Goal: Task Accomplishment & Management: Use online tool/utility

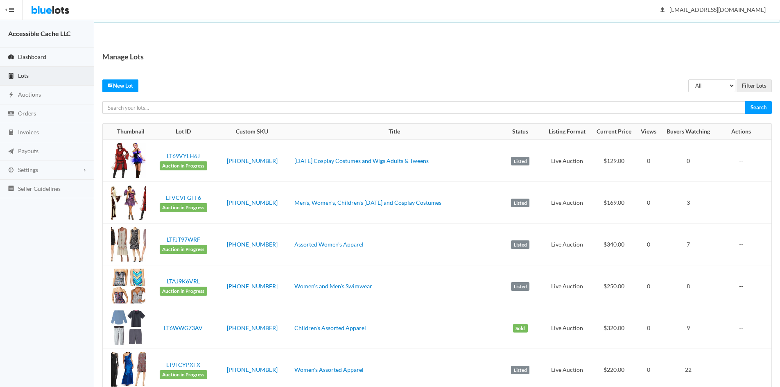
click at [31, 56] on span "Dashboard" at bounding box center [32, 56] width 28 height 7
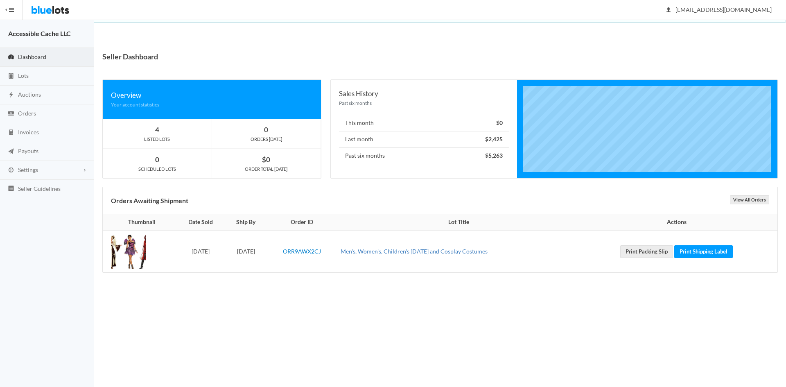
click at [443, 253] on link "Men's, Women's, Children's [DATE] and Cosplay Costumes" at bounding box center [414, 251] width 147 height 7
click at [26, 75] on span "Lots" at bounding box center [23, 75] width 11 height 7
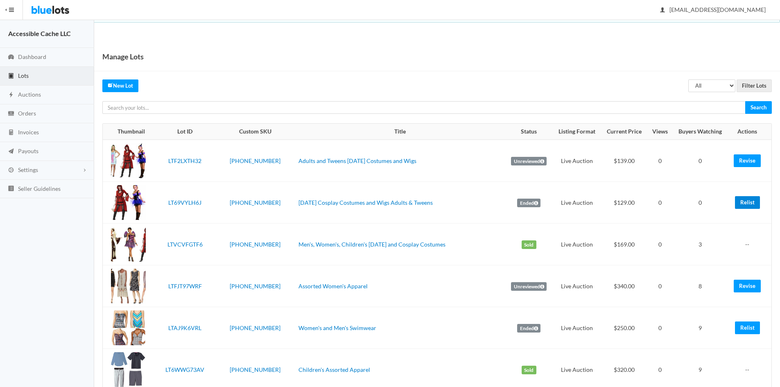
click at [741, 201] on link "Relist" at bounding box center [747, 202] width 25 height 13
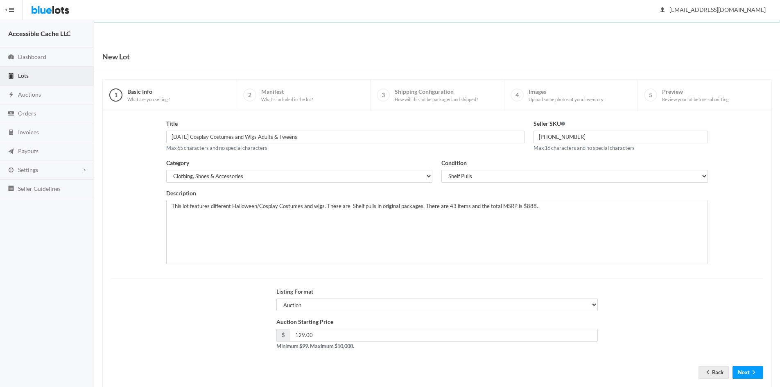
scroll to position [17, 0]
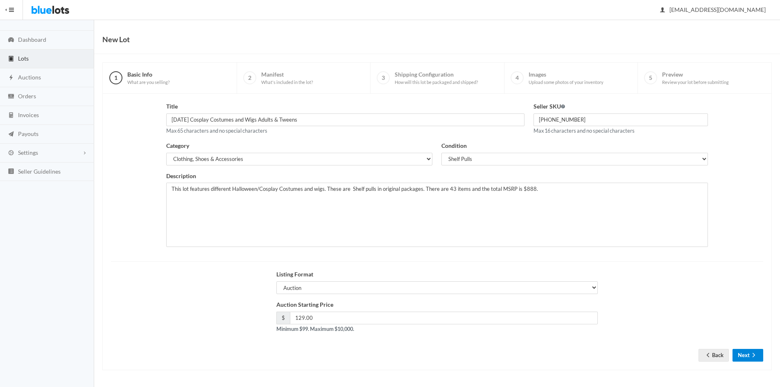
click at [751, 353] on icon "arrow forward" at bounding box center [754, 355] width 8 height 7
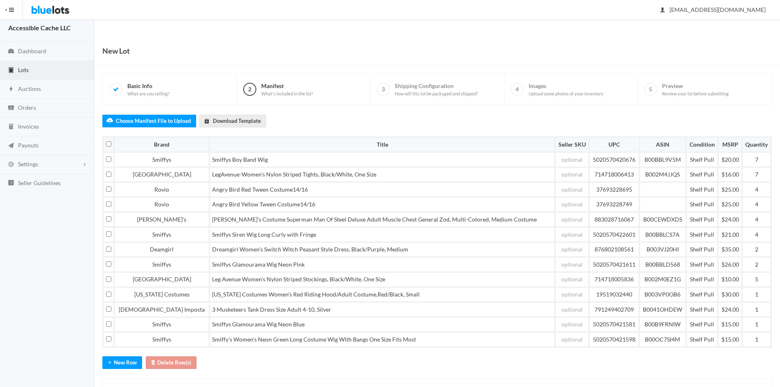
scroll to position [44, 0]
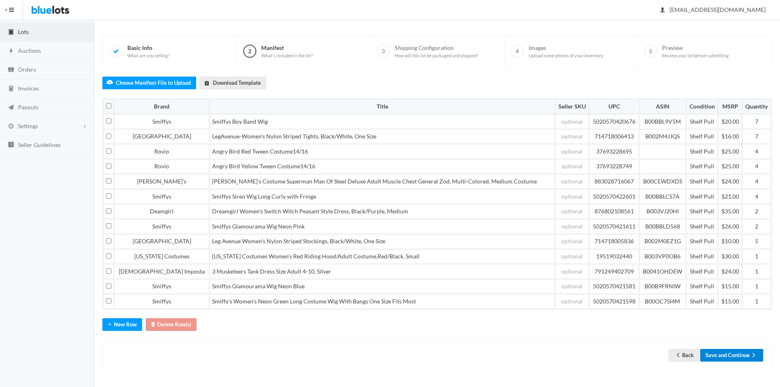
click at [730, 355] on button "Save and Continue" at bounding box center [731, 355] width 63 height 13
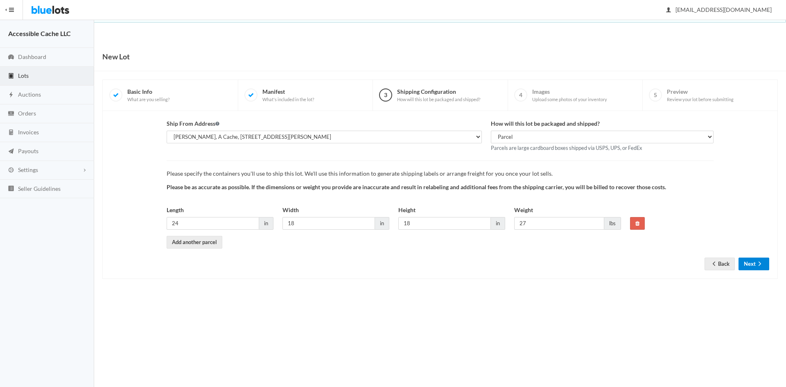
click at [754, 262] on button "Next" at bounding box center [754, 264] width 31 height 13
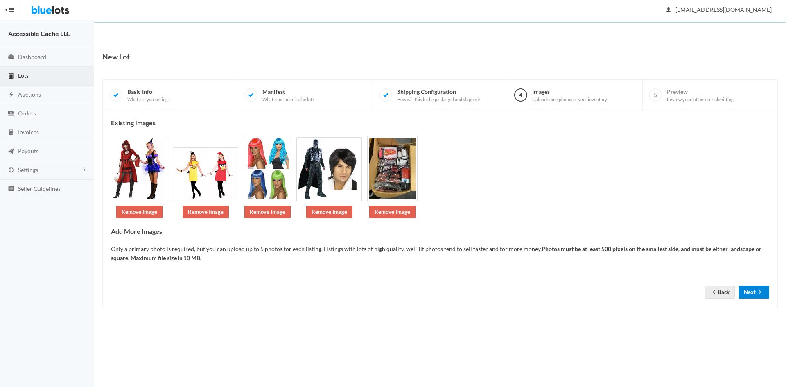
click at [751, 292] on button "Next" at bounding box center [754, 292] width 31 height 13
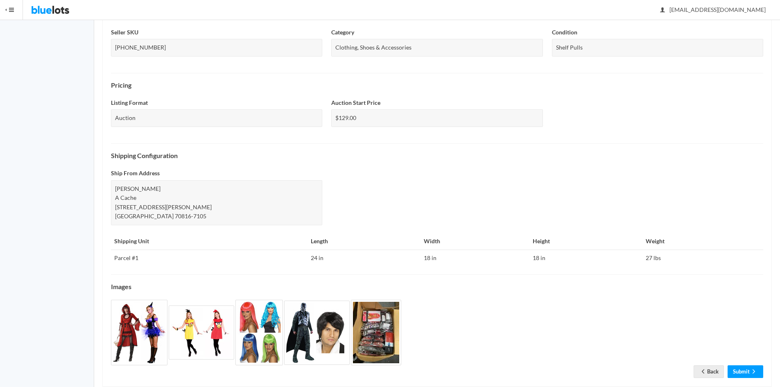
scroll to position [212, 0]
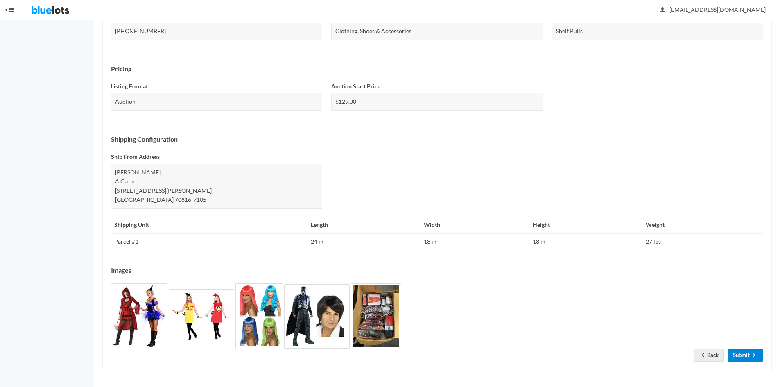
click at [739, 358] on link "Submit" at bounding box center [746, 355] width 36 height 13
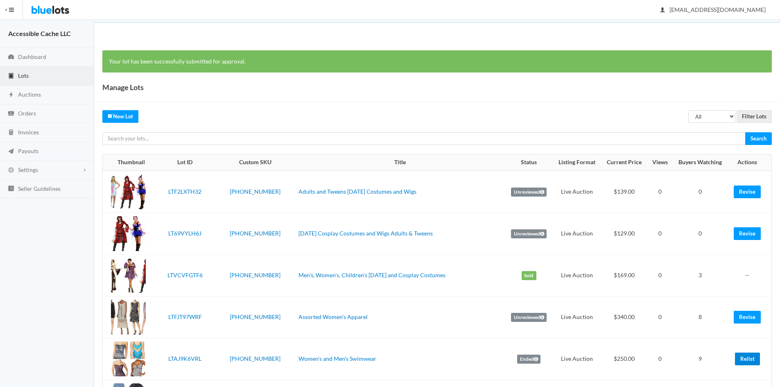
click at [748, 355] on link "Relist" at bounding box center [747, 359] width 25 height 13
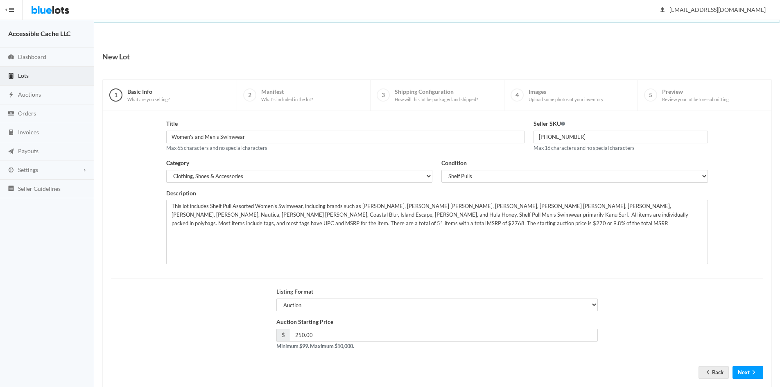
scroll to position [17, 0]
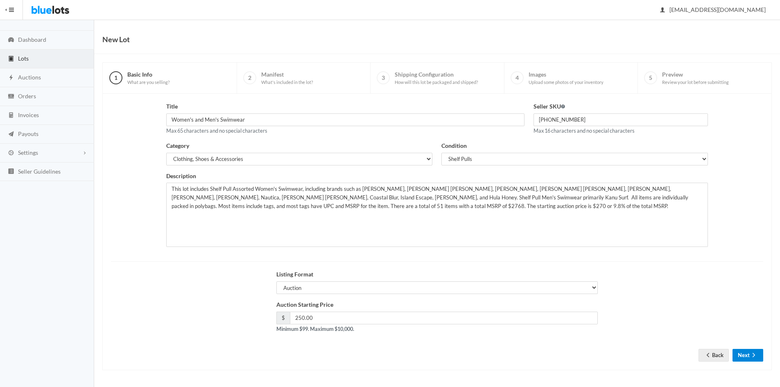
drag, startPoint x: 747, startPoint y: 353, endPoint x: 747, endPoint y: 339, distance: 14.3
click at [747, 353] on button "Next" at bounding box center [747, 355] width 31 height 13
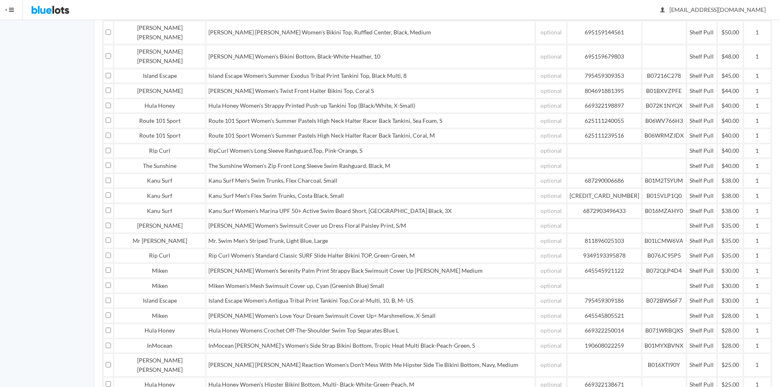
scroll to position [538, 0]
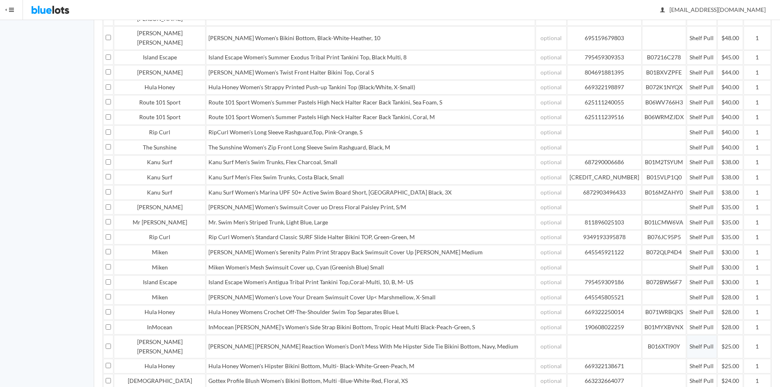
drag, startPoint x: 719, startPoint y: 352, endPoint x: 678, endPoint y: 276, distance: 85.9
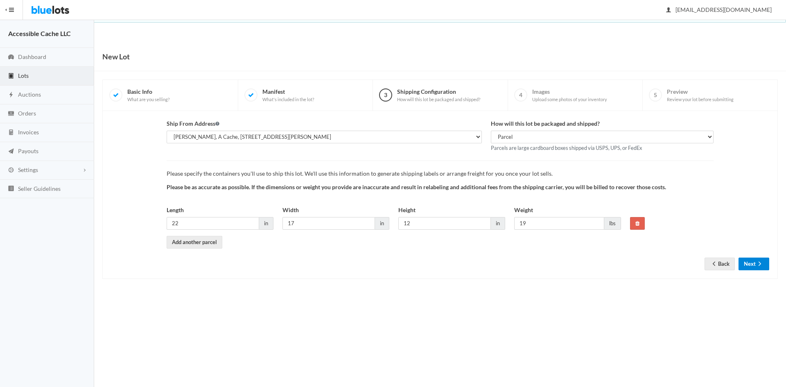
click at [755, 264] on button "Next" at bounding box center [754, 264] width 31 height 13
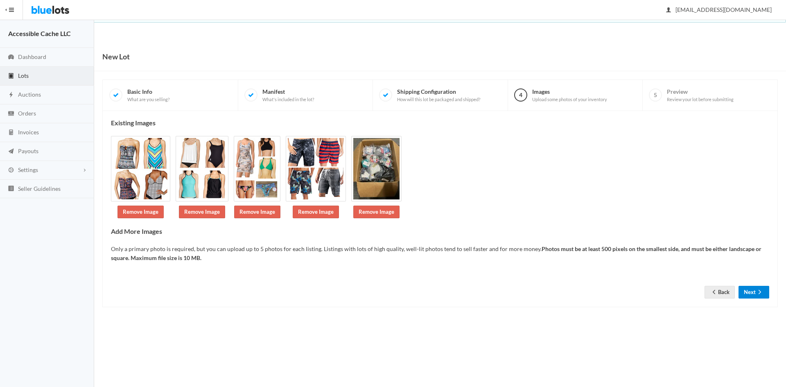
click at [753, 288] on button "Next" at bounding box center [754, 292] width 31 height 13
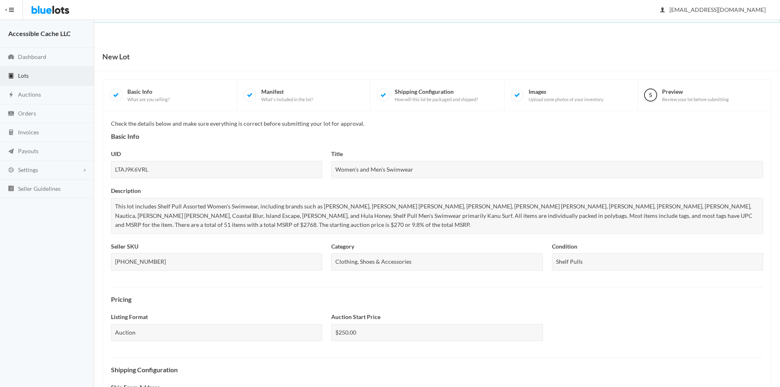
drag, startPoint x: 779, startPoint y: 185, endPoint x: 777, endPoint y: 268, distance: 82.7
click at [779, 306] on div "New Lot 1 Basic Info What are you selling? 2 Manifest What's included in the lo…" at bounding box center [437, 330] width 686 height 576
click at [728, 133] on h4 "Basic Info" at bounding box center [437, 136] width 652 height 7
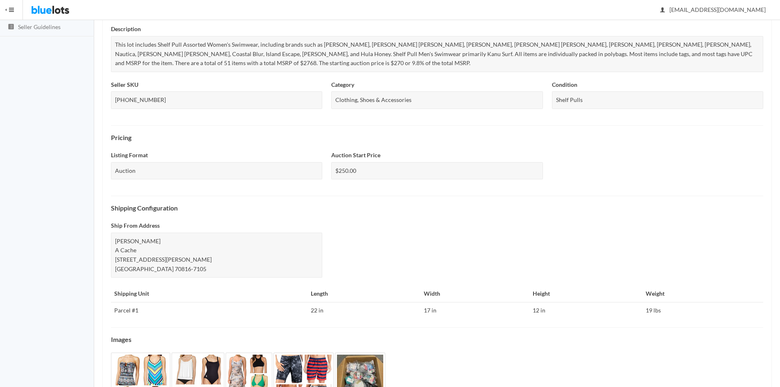
scroll to position [231, 0]
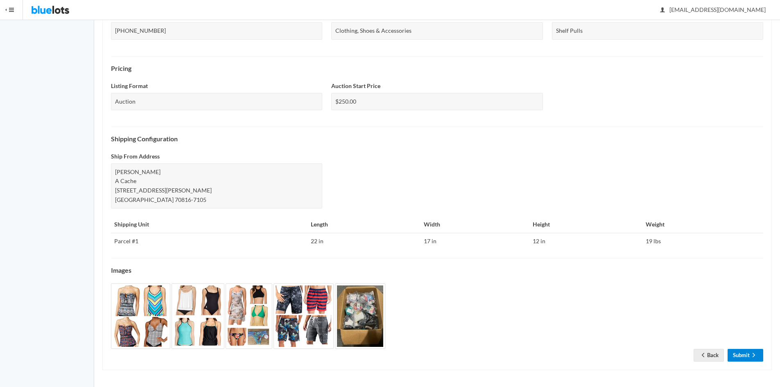
click at [746, 353] on link "Submit" at bounding box center [746, 355] width 36 height 13
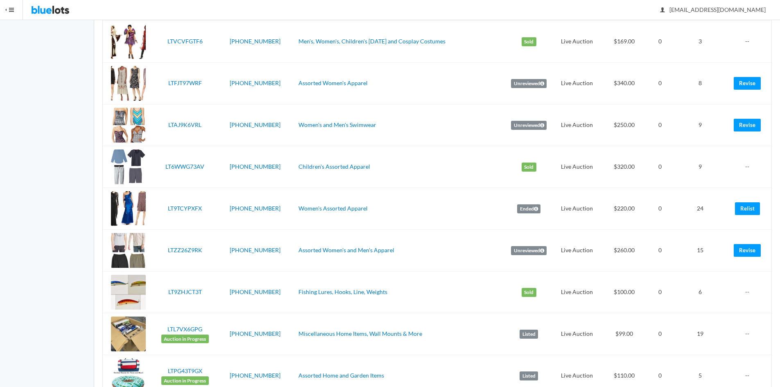
scroll to position [239, 0]
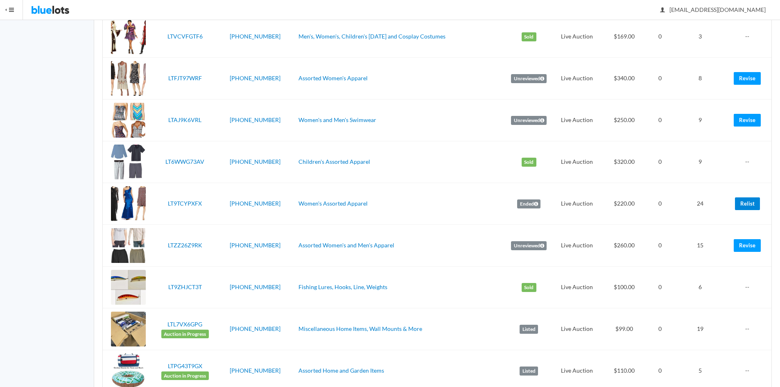
click at [748, 206] on link "Relist" at bounding box center [747, 203] width 25 height 13
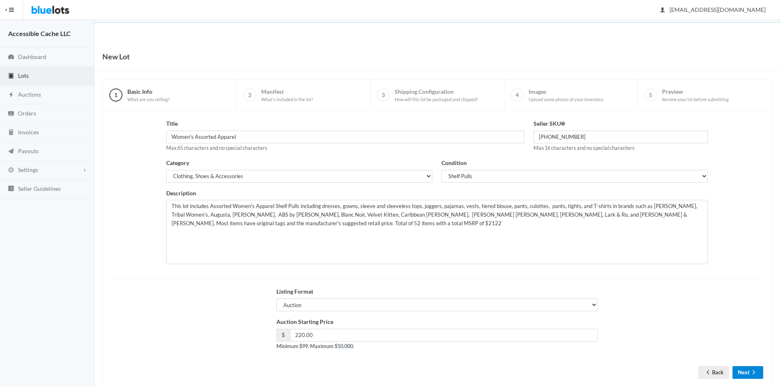
click at [738, 369] on button "Next" at bounding box center [747, 372] width 31 height 13
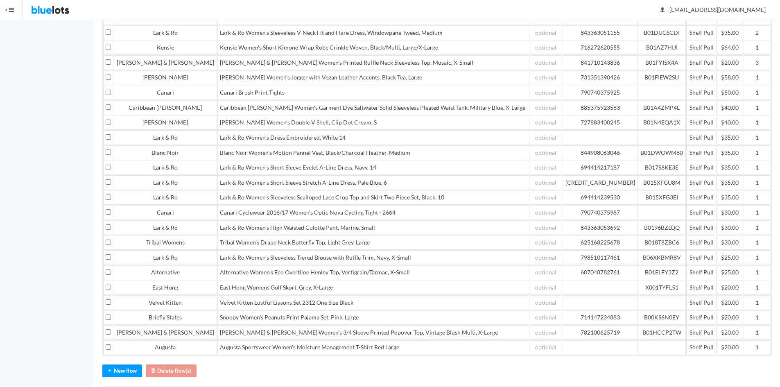
scroll to position [329, 0]
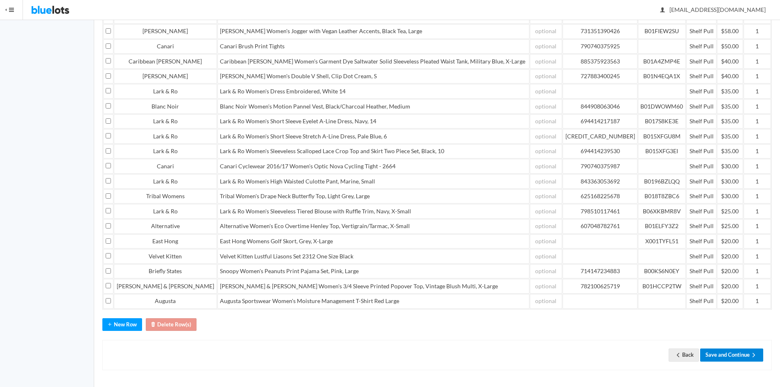
click at [734, 352] on button "Save and Continue" at bounding box center [731, 354] width 63 height 13
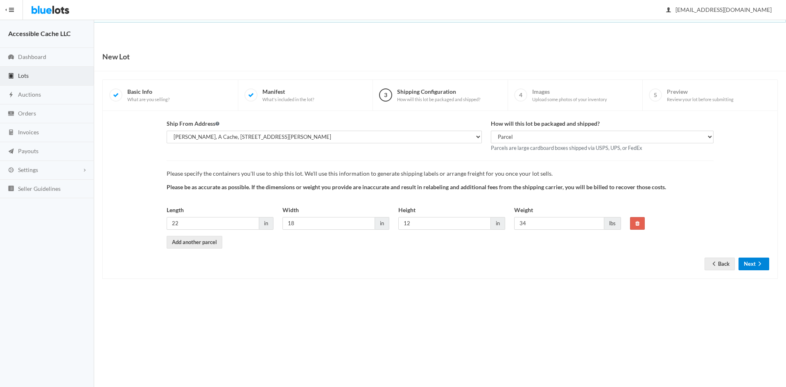
click at [756, 265] on icon "arrow forward" at bounding box center [760, 263] width 8 height 7
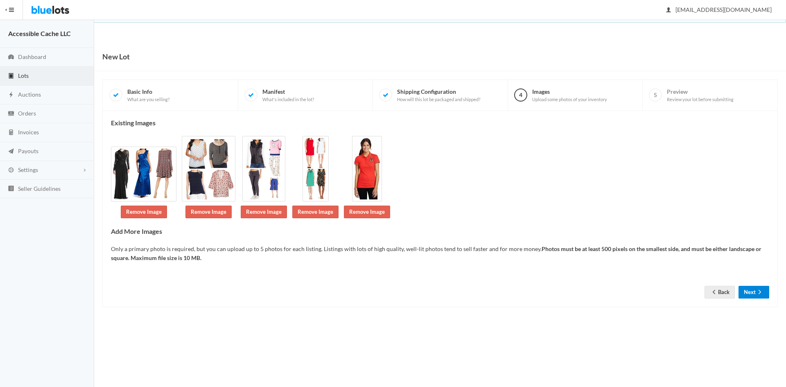
click at [747, 292] on button "Next" at bounding box center [754, 292] width 31 height 13
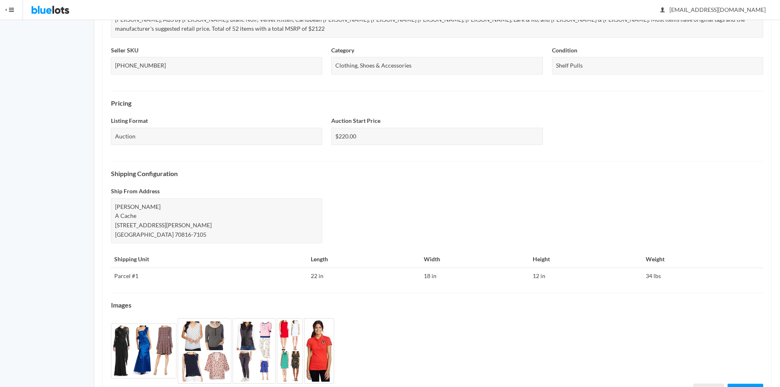
scroll to position [221, 0]
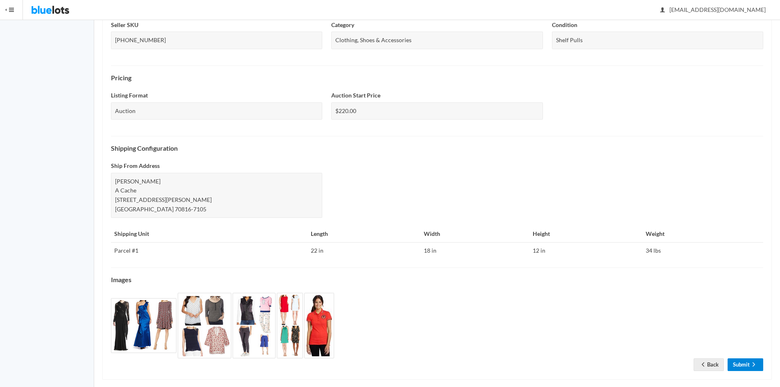
drag, startPoint x: 737, startPoint y: 353, endPoint x: 732, endPoint y: 330, distance: 22.6
click at [737, 358] on link "Submit" at bounding box center [746, 364] width 36 height 13
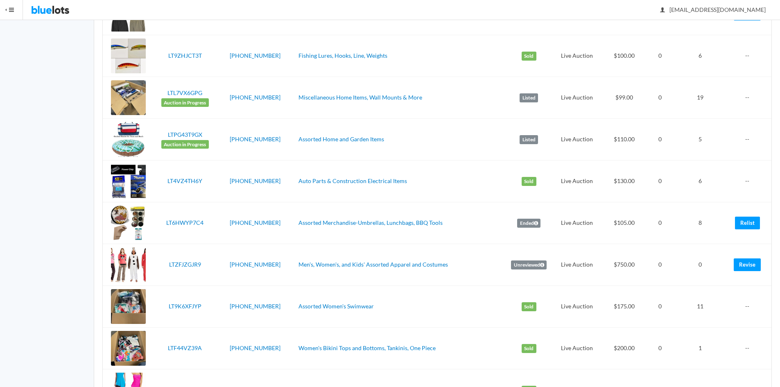
scroll to position [472, 0]
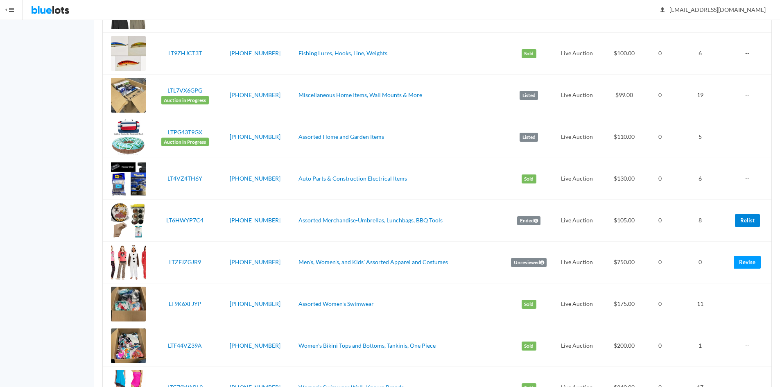
click at [748, 219] on link "Relist" at bounding box center [747, 220] width 25 height 13
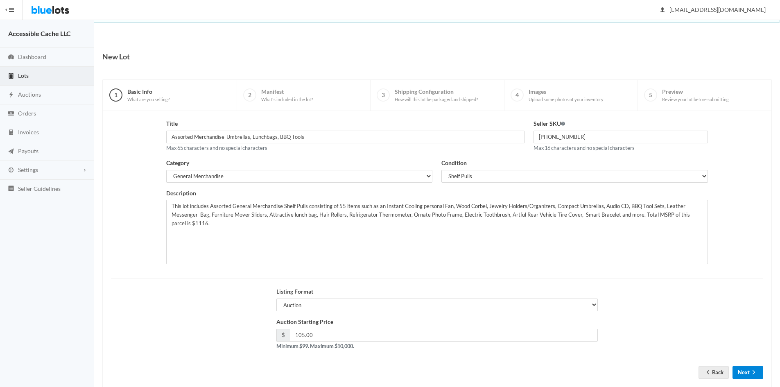
click at [738, 373] on button "Next" at bounding box center [747, 372] width 31 height 13
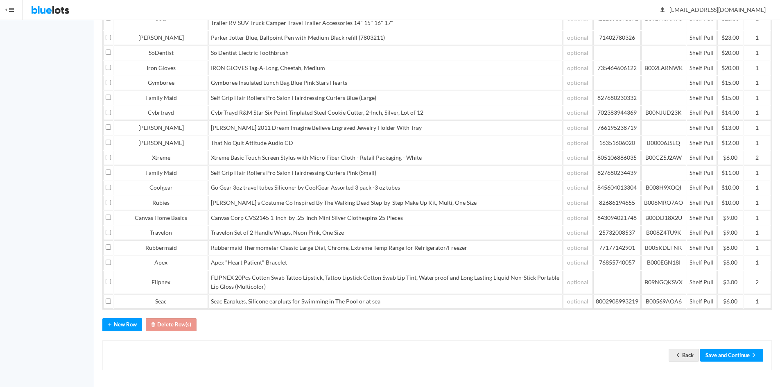
scroll to position [358, 0]
click at [721, 359] on button "Save and Continue" at bounding box center [731, 355] width 63 height 13
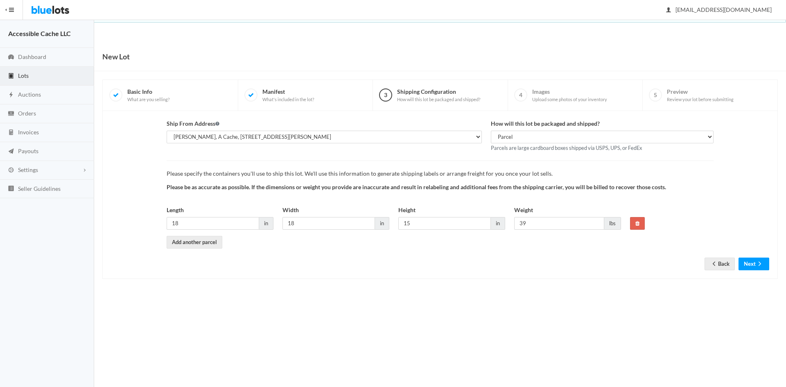
click at [718, 354] on body "Bluelots is for sale. If you are interested in purchasing the business, please …" at bounding box center [393, 193] width 786 height 387
click at [755, 264] on button "Next" at bounding box center [754, 264] width 31 height 13
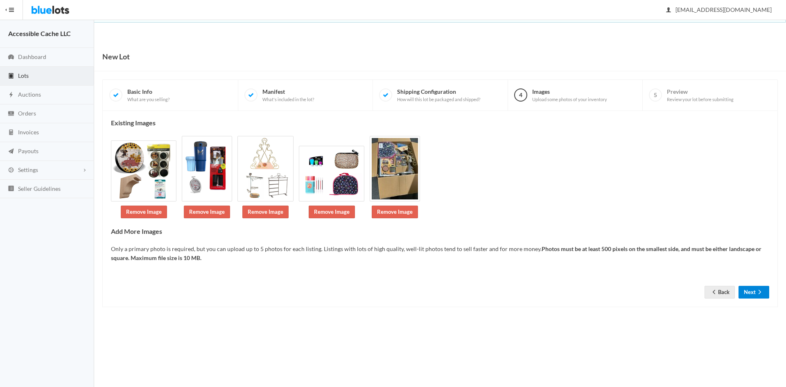
click at [750, 293] on button "Next" at bounding box center [754, 292] width 31 height 13
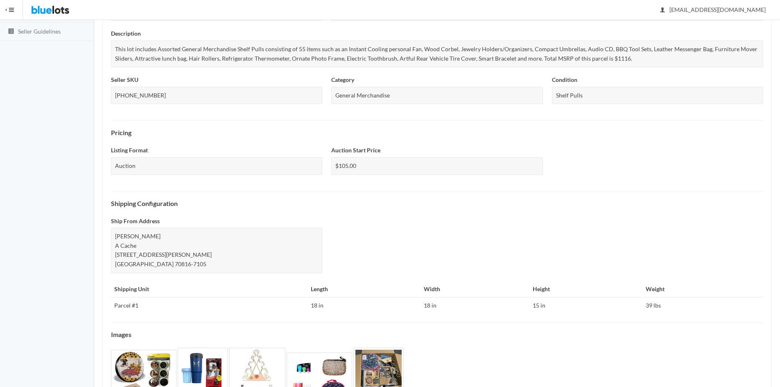
scroll to position [221, 0]
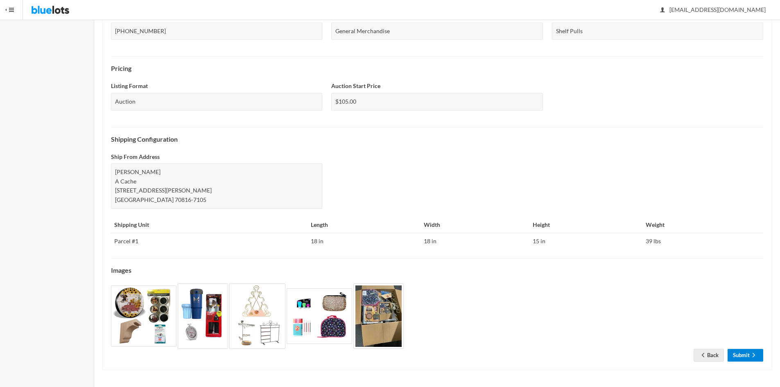
drag, startPoint x: 739, startPoint y: 356, endPoint x: 731, endPoint y: 338, distance: 19.6
click at [739, 355] on link "Submit" at bounding box center [746, 355] width 36 height 13
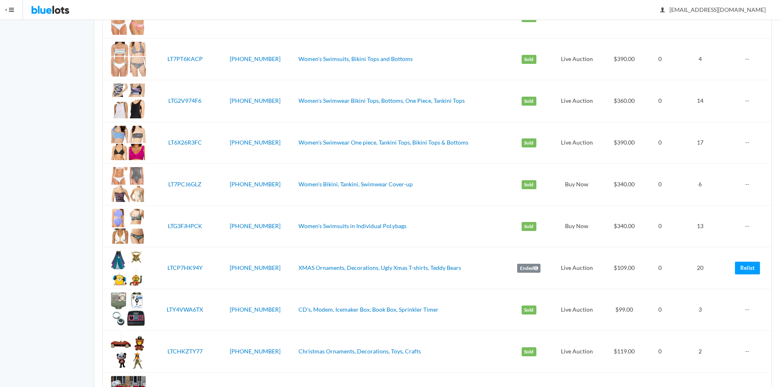
scroll to position [889, 0]
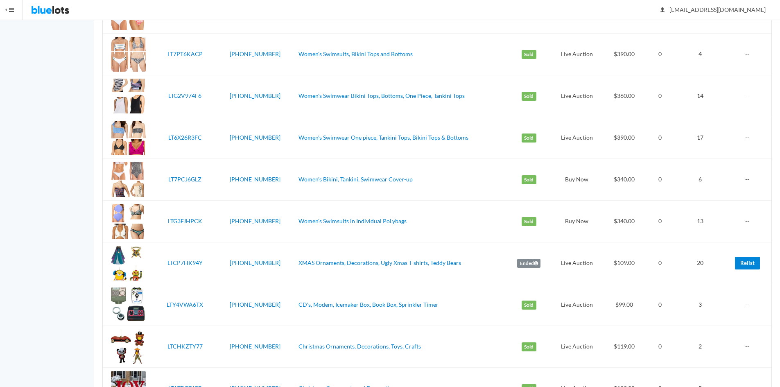
click at [747, 266] on link "Relist" at bounding box center [747, 263] width 25 height 13
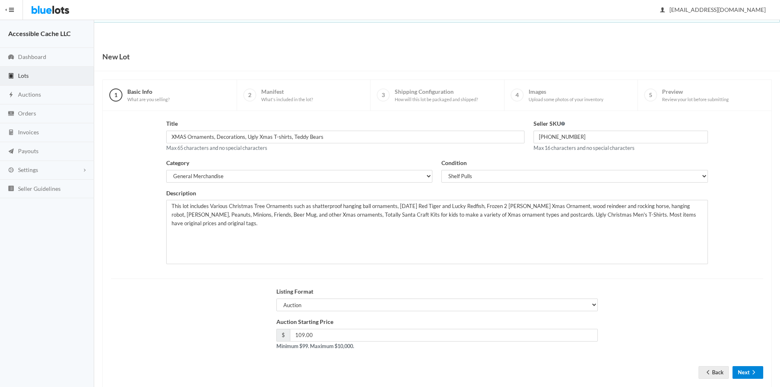
drag, startPoint x: 741, startPoint y: 373, endPoint x: 746, endPoint y: 368, distance: 6.4
click at [742, 373] on button "Next" at bounding box center [747, 372] width 31 height 13
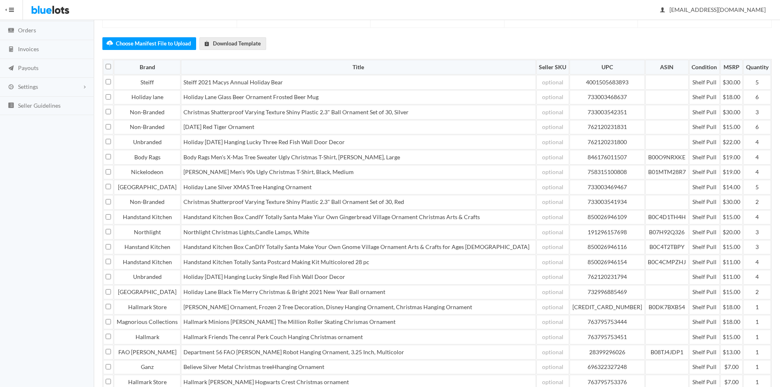
scroll to position [224, 0]
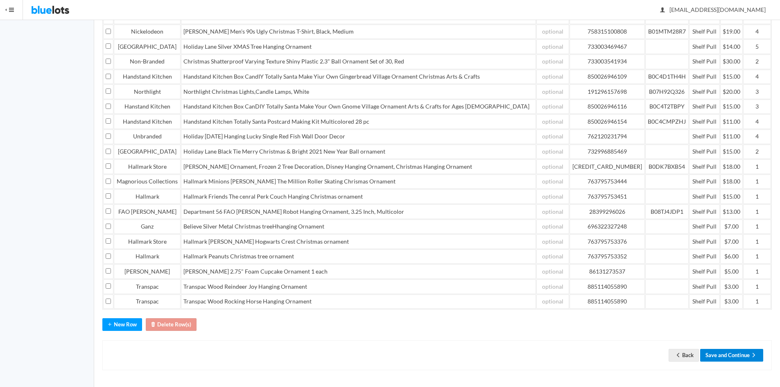
click at [721, 355] on button "Save and Continue" at bounding box center [731, 355] width 63 height 13
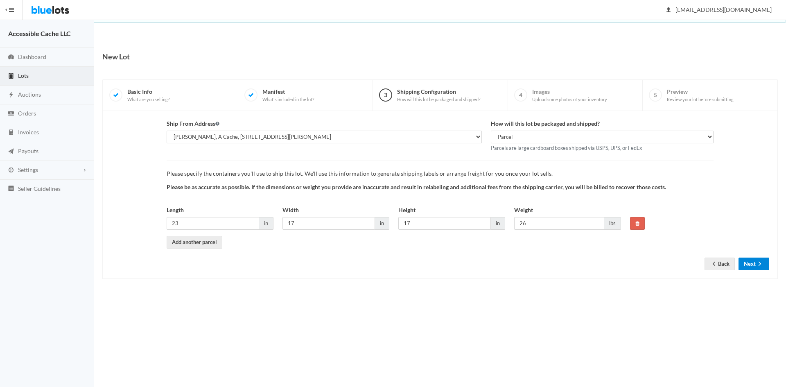
click at [752, 267] on button "Next" at bounding box center [754, 264] width 31 height 13
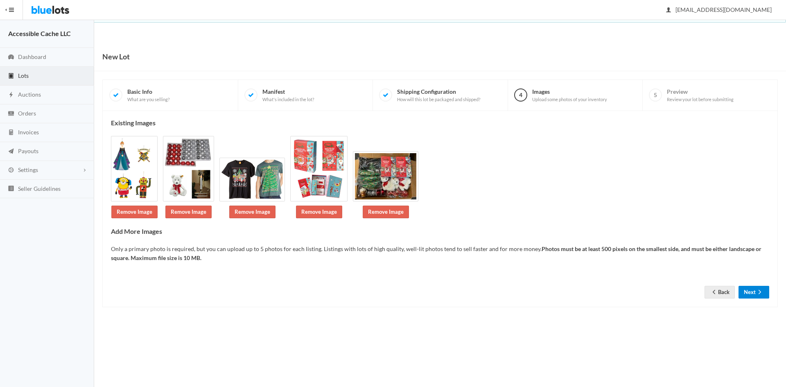
click at [760, 288] on button "Next" at bounding box center [754, 292] width 31 height 13
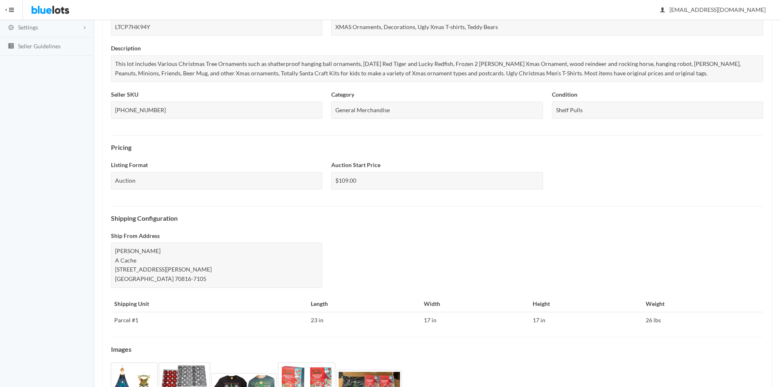
scroll to position [221, 0]
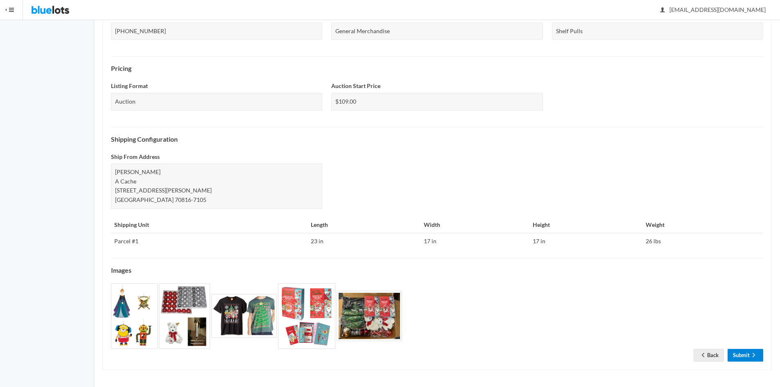
click at [735, 355] on link "Submit" at bounding box center [746, 355] width 36 height 13
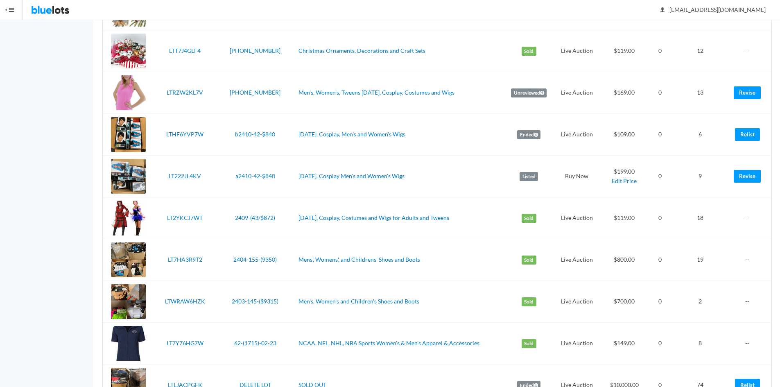
scroll to position [1344, 0]
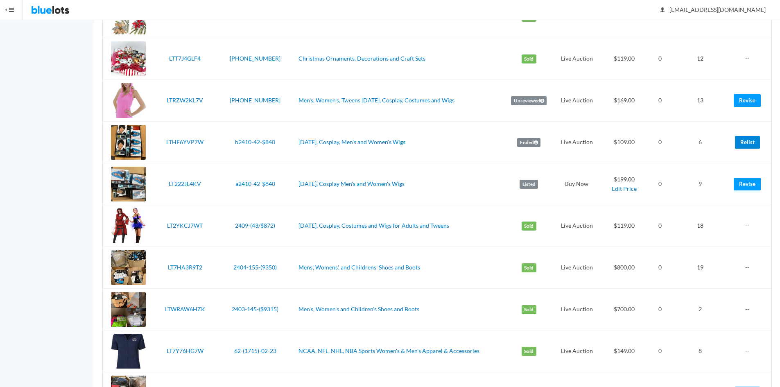
click at [750, 142] on link "Relist" at bounding box center [747, 142] width 25 height 13
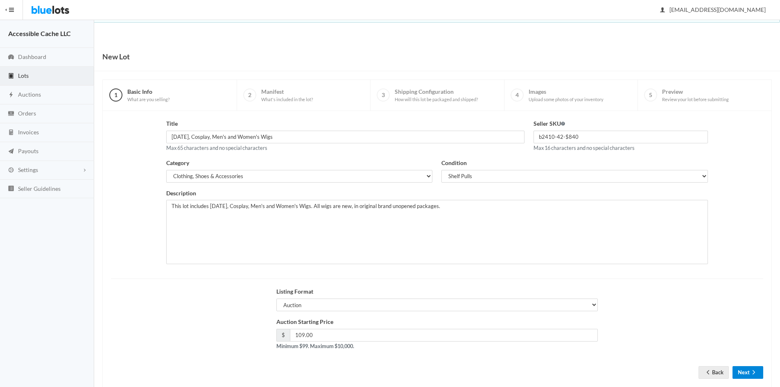
click at [746, 376] on button "Next" at bounding box center [747, 372] width 31 height 13
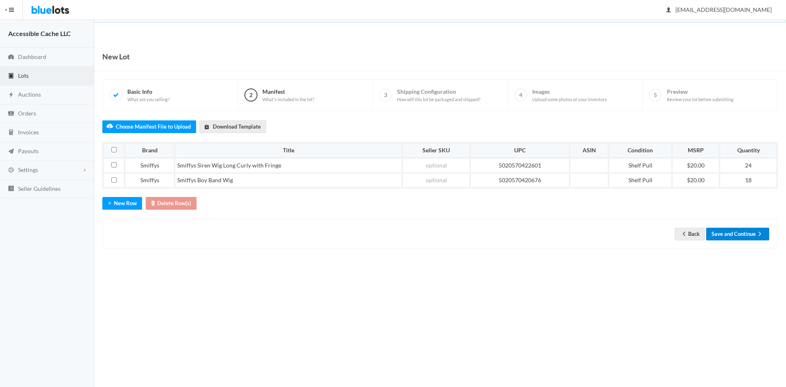
click at [732, 230] on button "Save and Continue" at bounding box center [737, 234] width 63 height 13
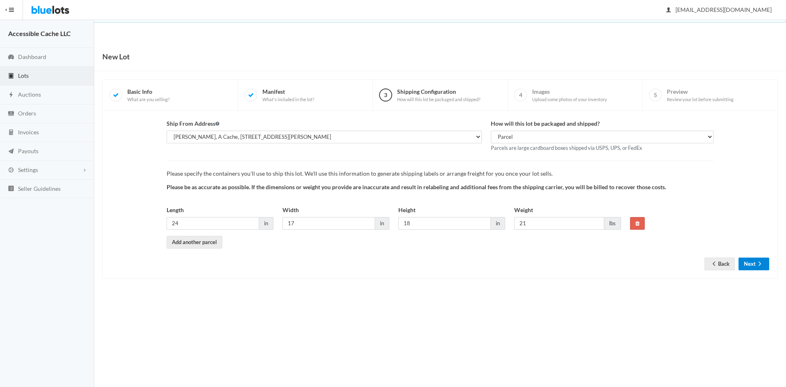
click at [748, 261] on button "Next" at bounding box center [754, 264] width 31 height 13
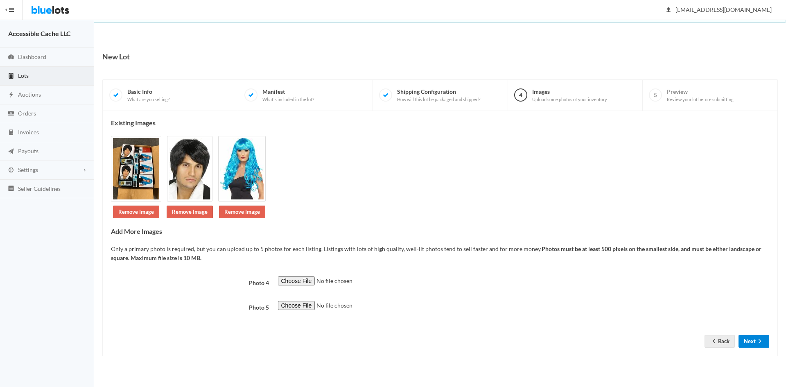
click at [750, 341] on button "Next" at bounding box center [754, 341] width 31 height 13
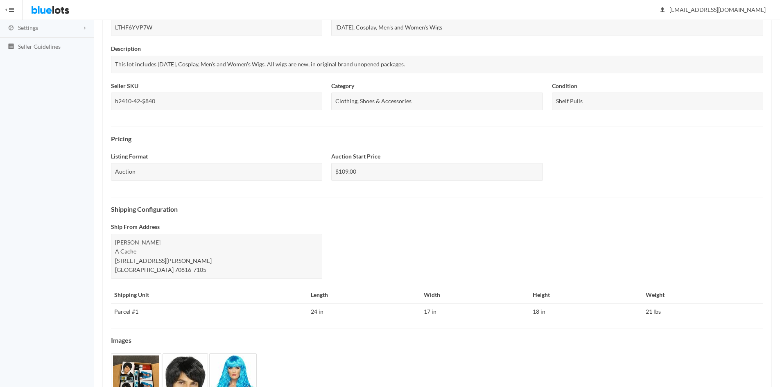
scroll to position [212, 0]
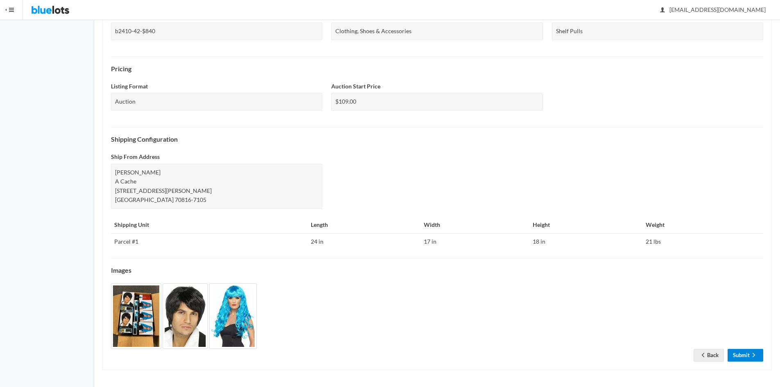
click at [739, 356] on link "Submit" at bounding box center [746, 355] width 36 height 13
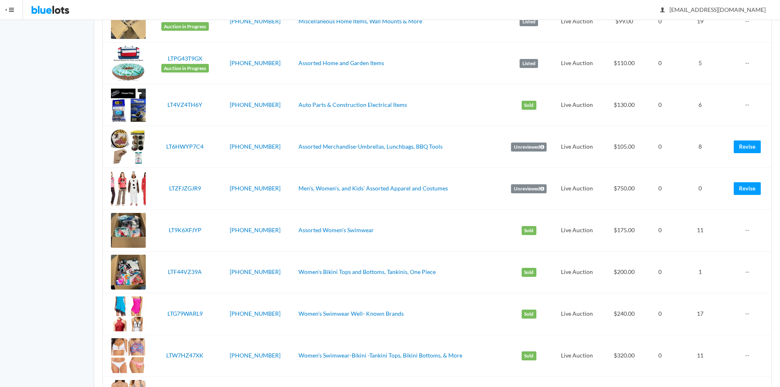
scroll to position [414, 0]
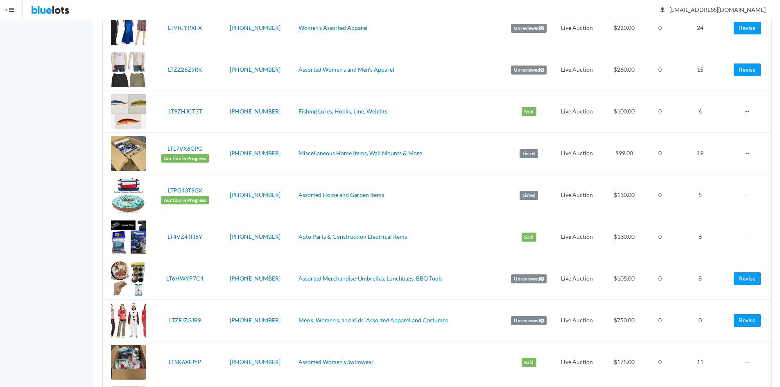
drag, startPoint x: 775, startPoint y: 118, endPoint x: 786, endPoint y: 25, distance: 93.6
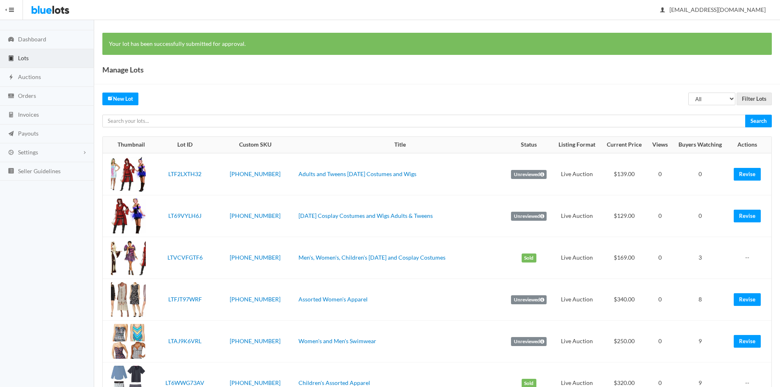
scroll to position [0, 0]
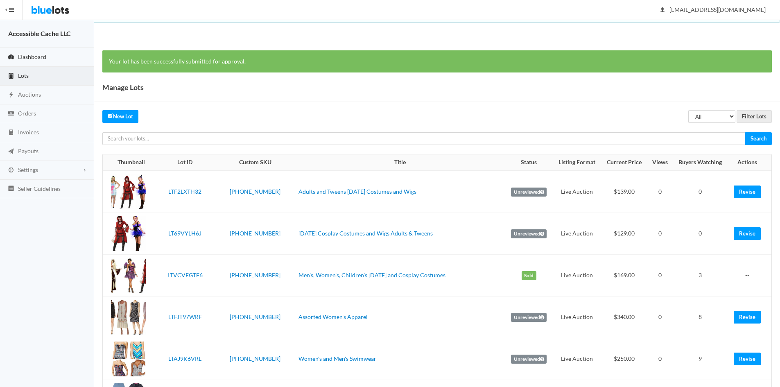
click at [29, 55] on span "Dashboard" at bounding box center [32, 56] width 28 height 7
